Goal: Book appointment/travel/reservation

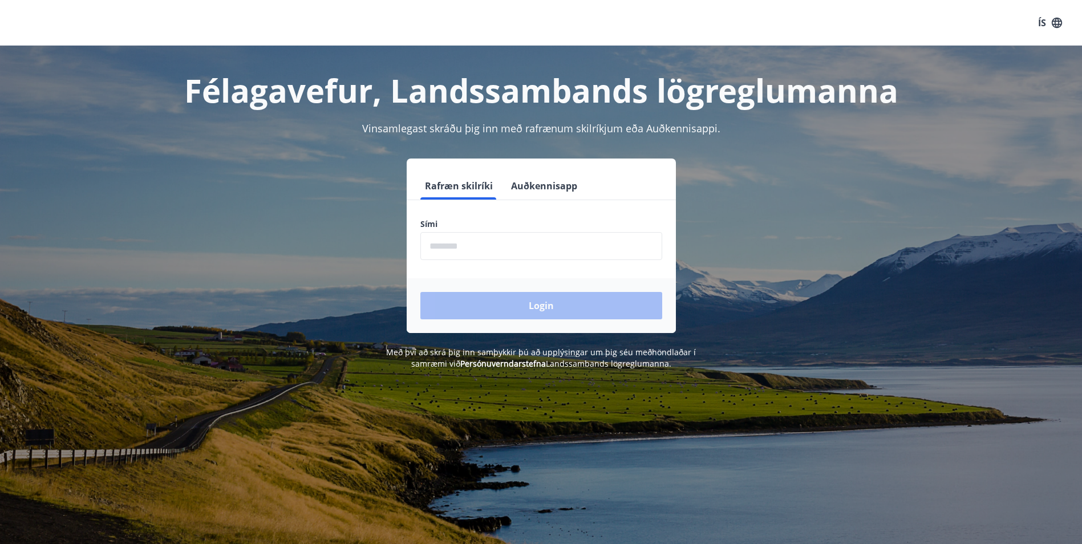
click at [487, 249] on input "phone" at bounding box center [541, 246] width 242 height 28
type input "********"
click at [540, 313] on button "Login" at bounding box center [541, 305] width 242 height 27
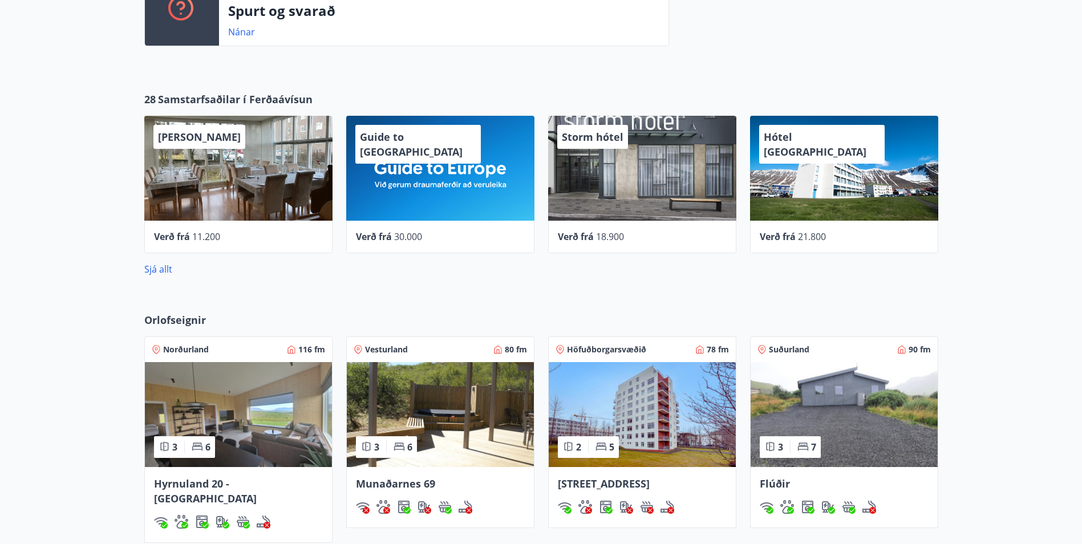
scroll to position [513, 0]
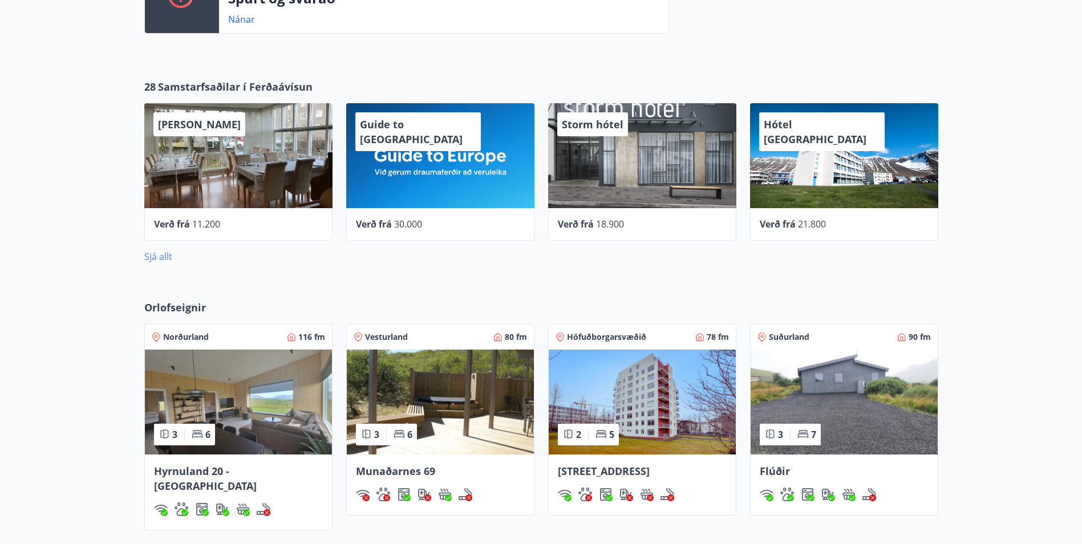
click at [161, 254] on link "Sjá allt" at bounding box center [158, 256] width 28 height 13
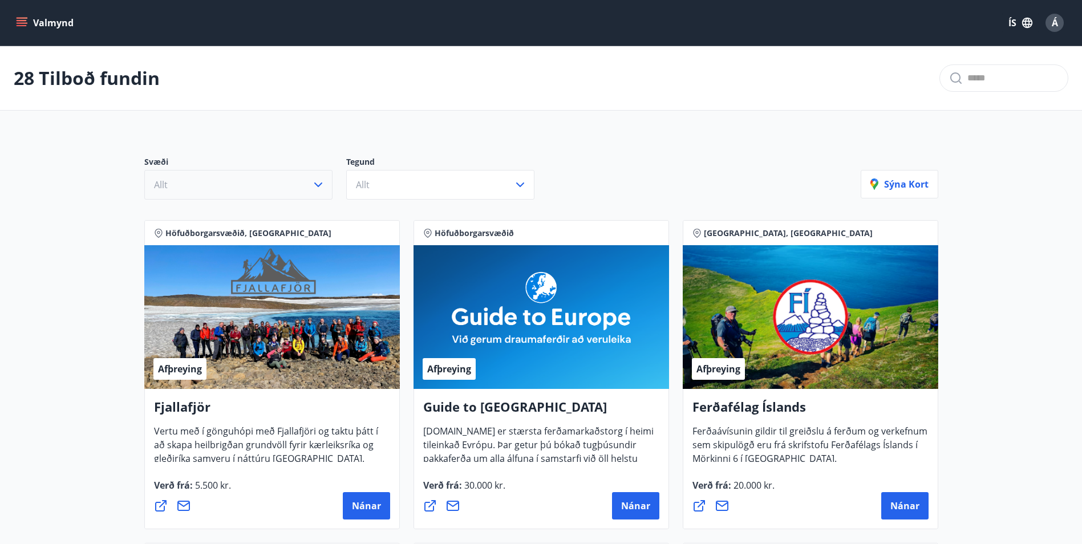
click at [291, 191] on button "Allt" at bounding box center [238, 185] width 188 height 30
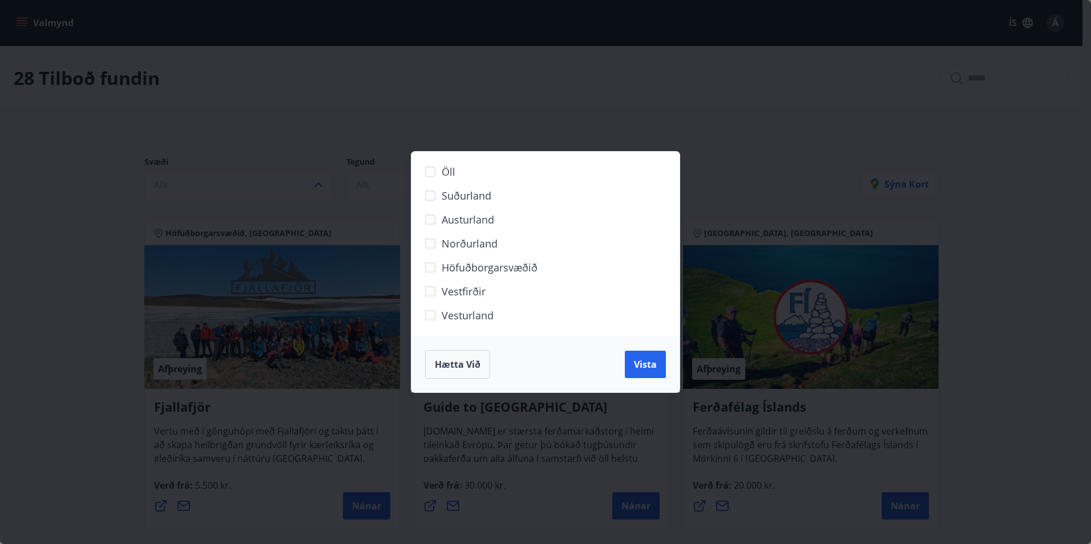
click at [771, 160] on div "Öll Suðurland Austurland Norðurland Höfuðborgarsvæðið Vestfirðir Vesturland Hæt…" at bounding box center [545, 272] width 1091 height 544
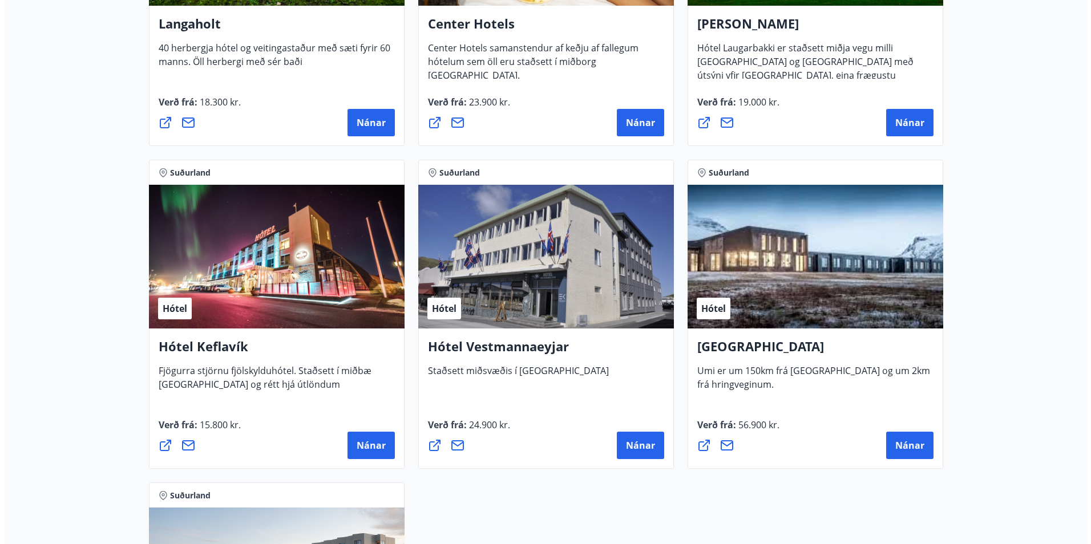
scroll to position [2640, 0]
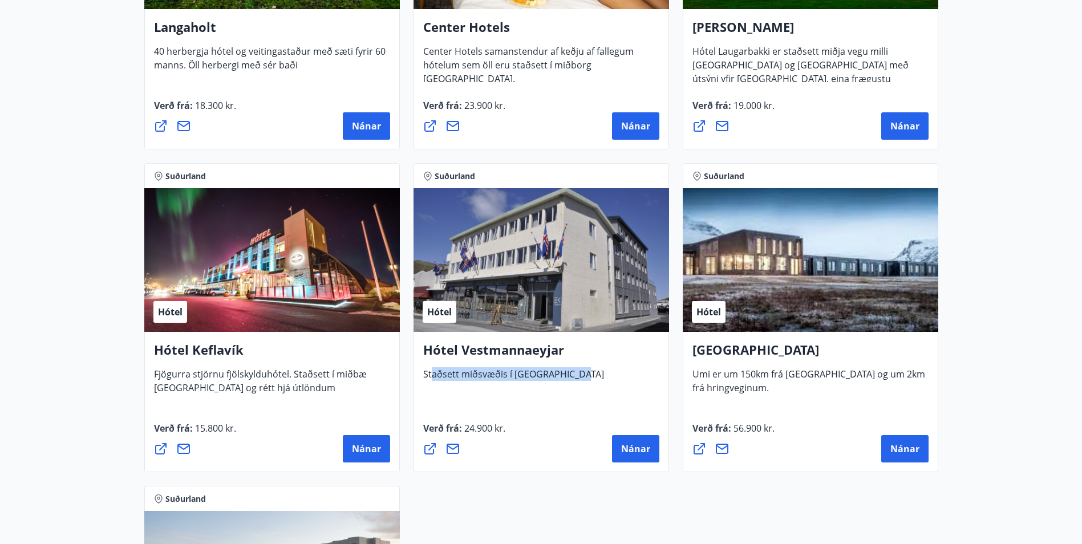
drag, startPoint x: 433, startPoint y: 374, endPoint x: 598, endPoint y: 374, distance: 164.3
click at [598, 374] on div "Hótel Vestmannaeyjar Staðsett miðsvæðis í Vestmannaeyjum" at bounding box center [541, 361] width 236 height 40
click at [640, 456] on button "Nánar" at bounding box center [635, 448] width 47 height 27
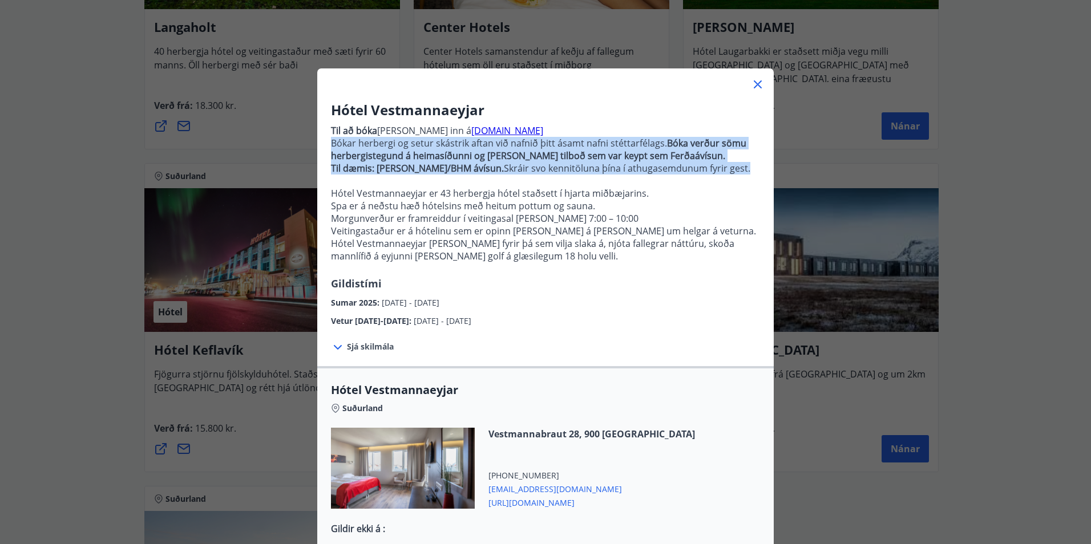
drag, startPoint x: 327, startPoint y: 145, endPoint x: 633, endPoint y: 186, distance: 308.4
click at [633, 186] on p "Til að bóka er farið inn á hotelvestmannaeyjar.is Bókar herbergi og setur skást…" at bounding box center [545, 198] width 429 height 156
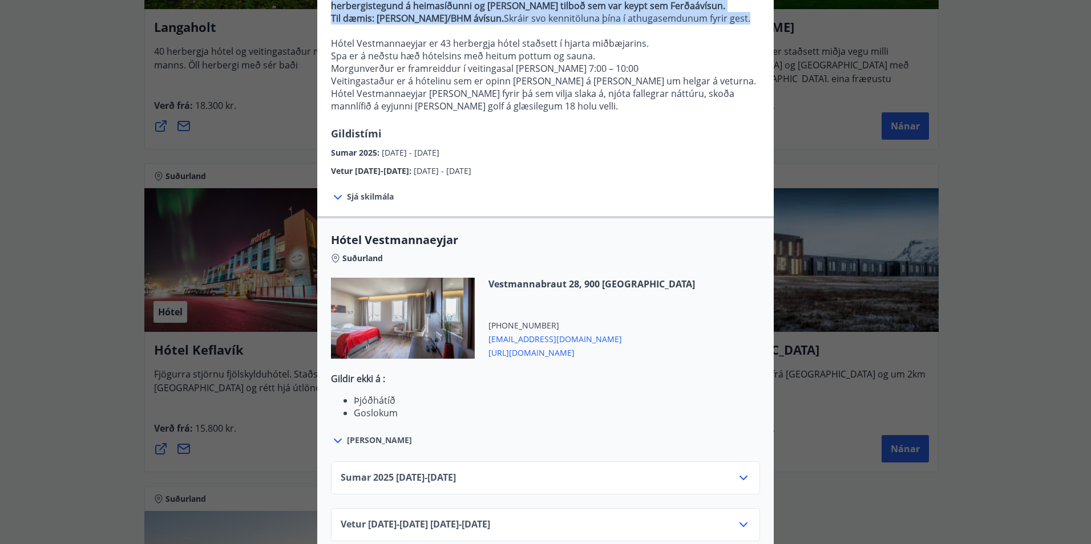
scroll to position [169, 0]
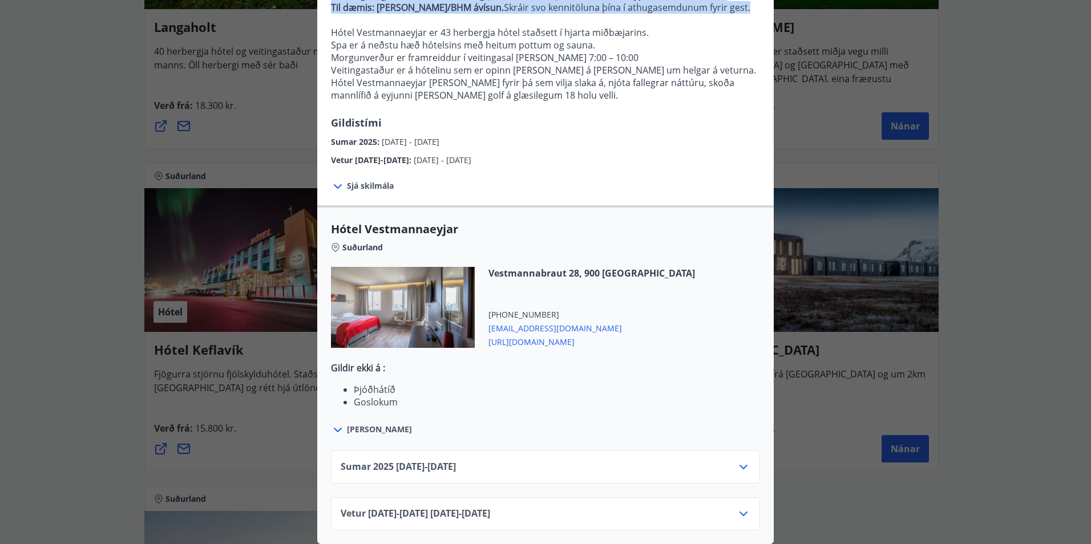
click at [744, 507] on icon at bounding box center [743, 514] width 14 height 14
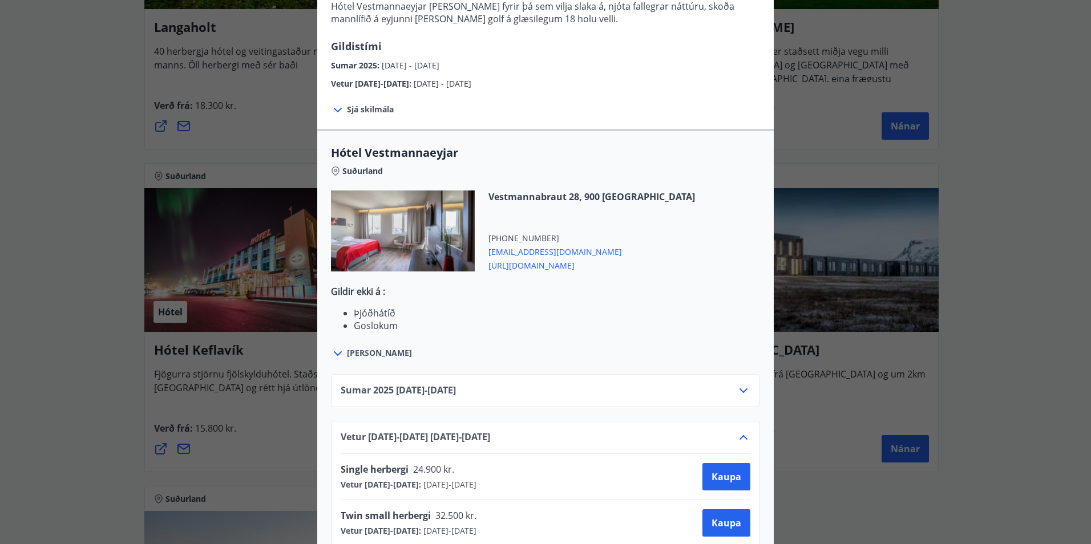
scroll to position [308, 0]
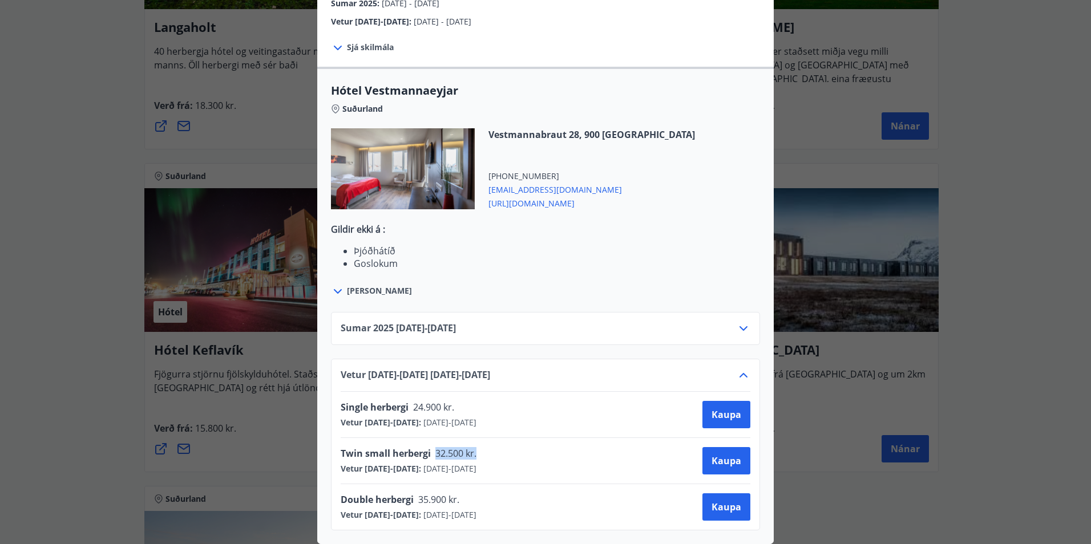
drag, startPoint x: 431, startPoint y: 445, endPoint x: 483, endPoint y: 445, distance: 51.9
click at [483, 447] on div "Twin small herbergi 32.500 kr." at bounding box center [412, 455] width 143 height 16
drag, startPoint x: 350, startPoint y: 242, endPoint x: 394, endPoint y: 260, distance: 47.6
click at [394, 260] on ul "Þjóðhátíð Goslokum Fótboltamótum Puffin run" at bounding box center [545, 270] width 429 height 50
click at [613, 257] on li "Goslokum" at bounding box center [557, 263] width 406 height 13
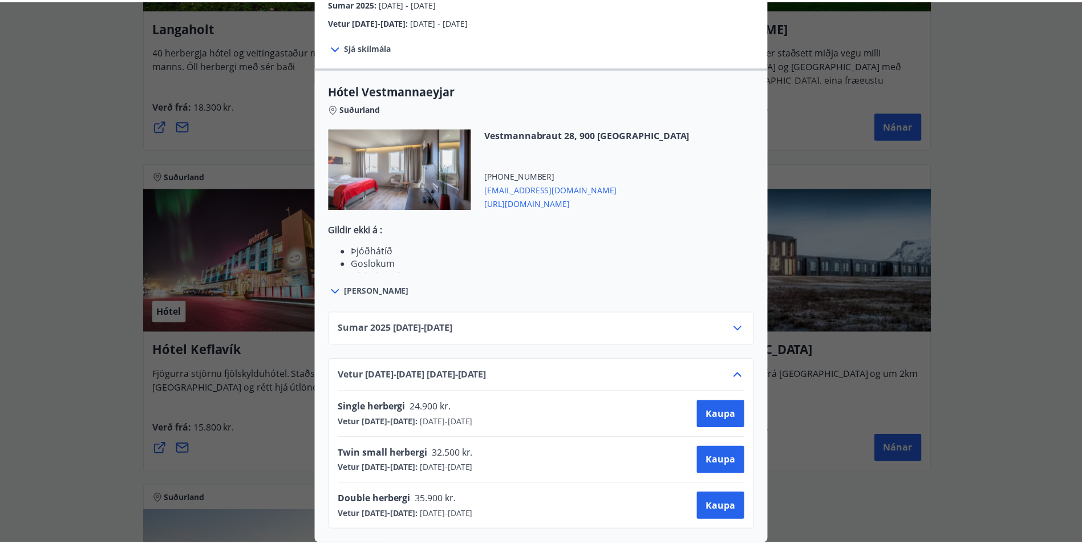
scroll to position [0, 0]
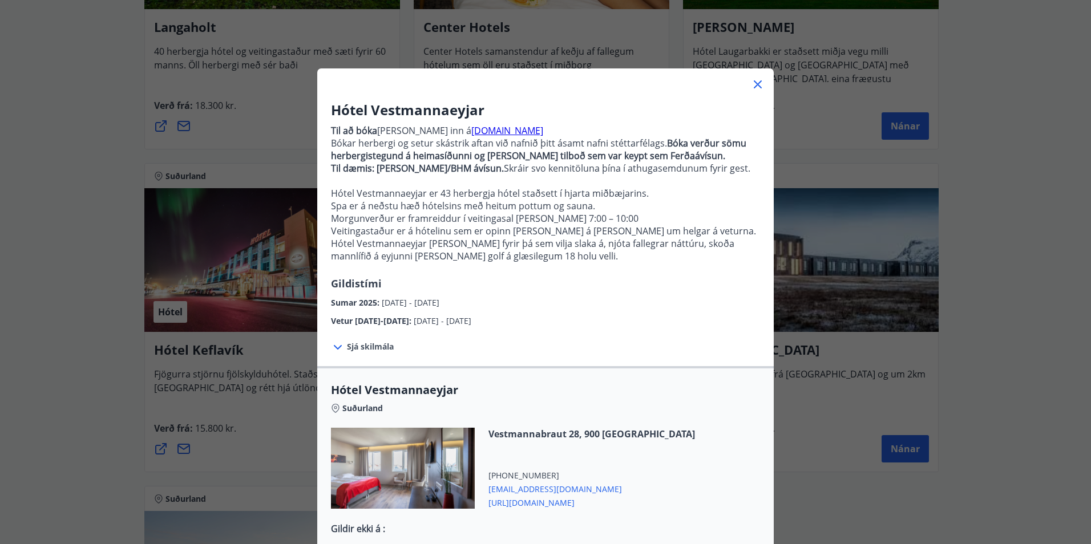
click at [751, 83] on icon at bounding box center [758, 85] width 14 height 14
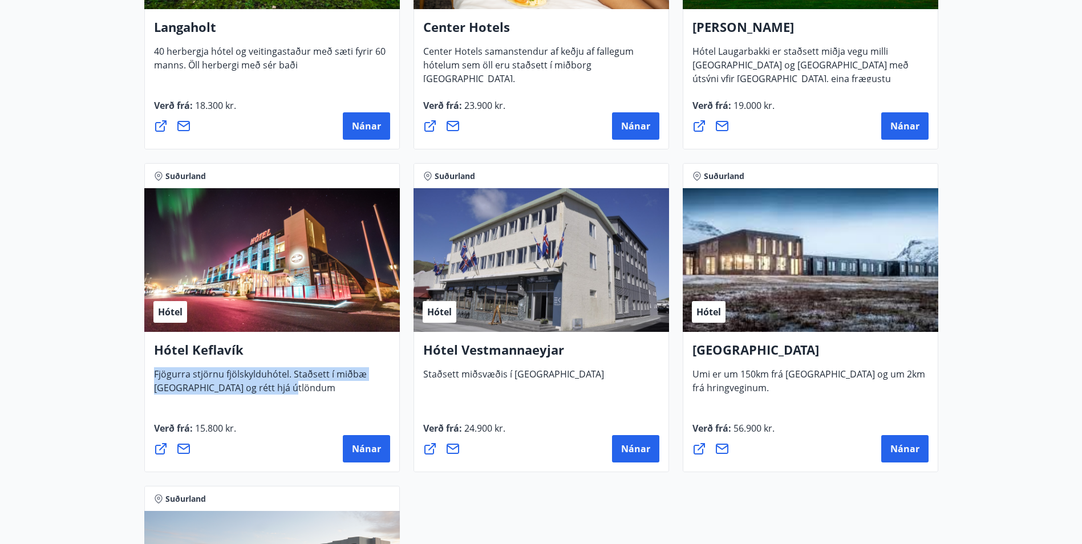
drag, startPoint x: 155, startPoint y: 375, endPoint x: 287, endPoint y: 393, distance: 133.5
click at [287, 393] on div "Hótel Keflavík Fjögurra stjörnu fjölskylduhótel. Staðsett í miðbæ Keflavíkur og…" at bounding box center [272, 368] width 236 height 54
drag, startPoint x: 154, startPoint y: 351, endPoint x: 253, endPoint y: 431, distance: 127.3
click at [253, 431] on div "Hótel Keflavík Fjögurra stjörnu fjölskylduhótel. Staðsett í miðbæ Keflavíkur og…" at bounding box center [272, 402] width 256 height 140
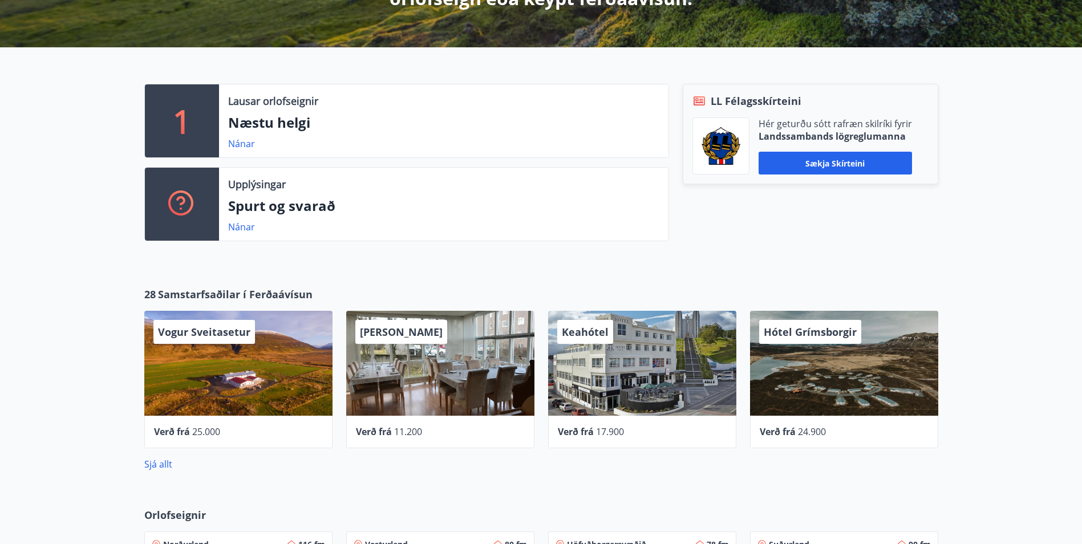
scroll to position [705, 0]
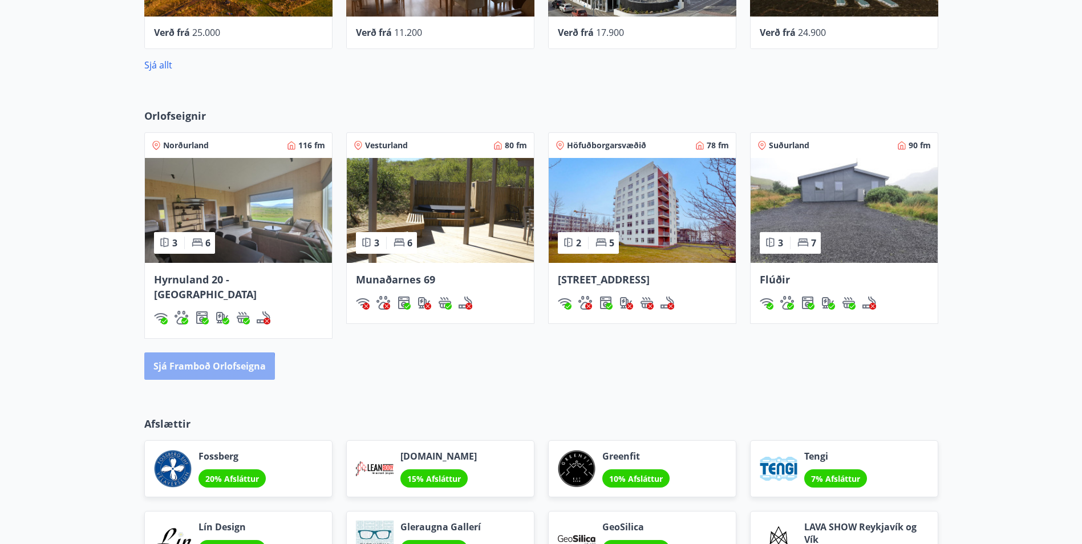
click at [177, 354] on button "Sjá framboð orlofseigna" at bounding box center [209, 365] width 131 height 27
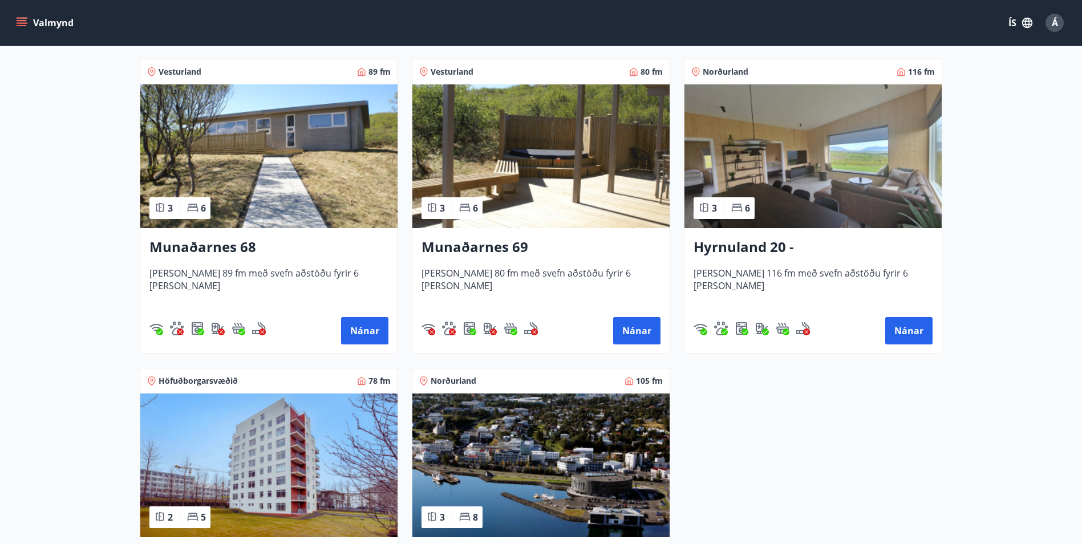
scroll to position [513, 0]
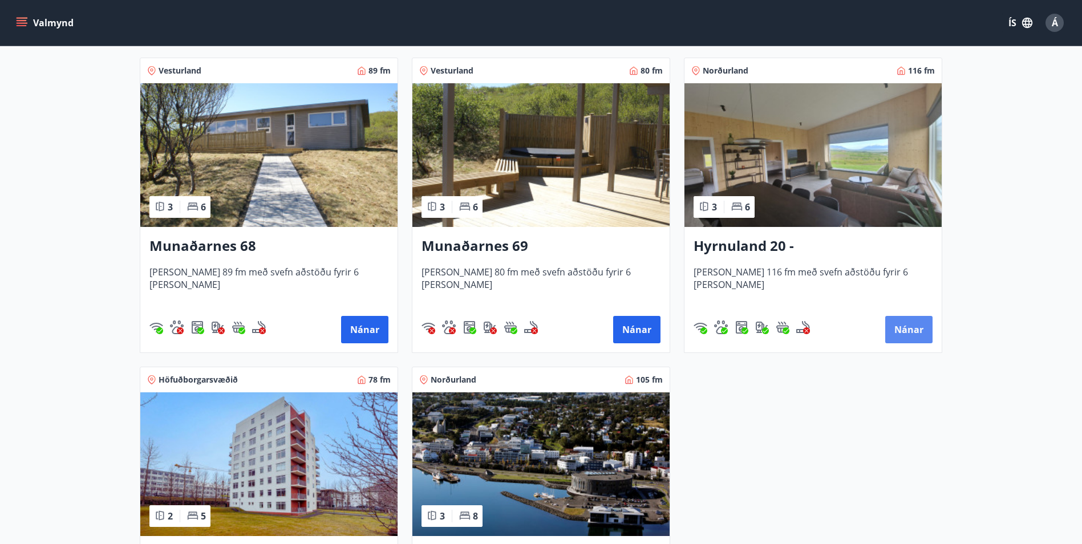
click at [907, 329] on button "Nánar" at bounding box center [908, 329] width 47 height 27
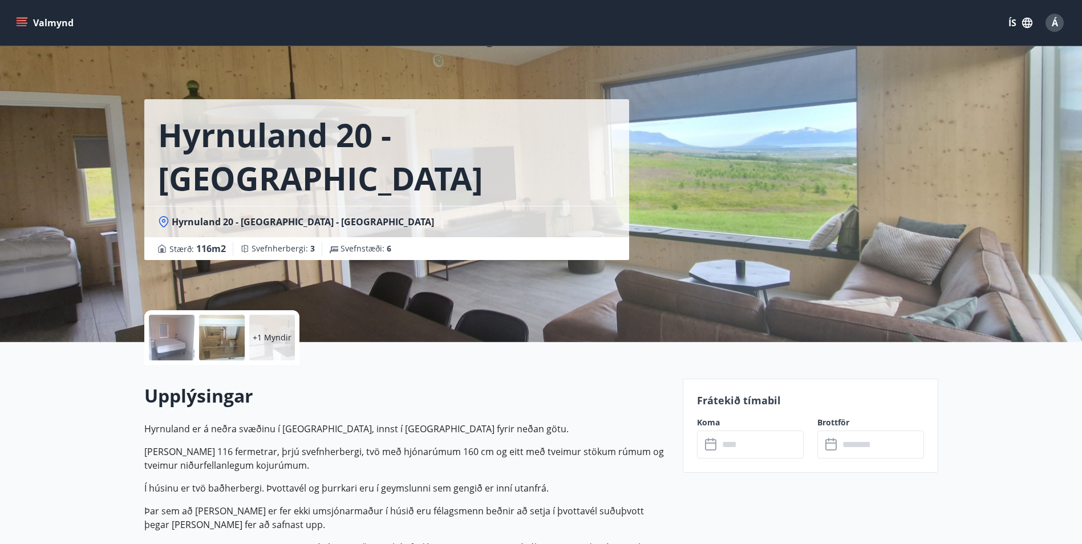
click at [738, 446] on input "text" at bounding box center [761, 445] width 85 height 28
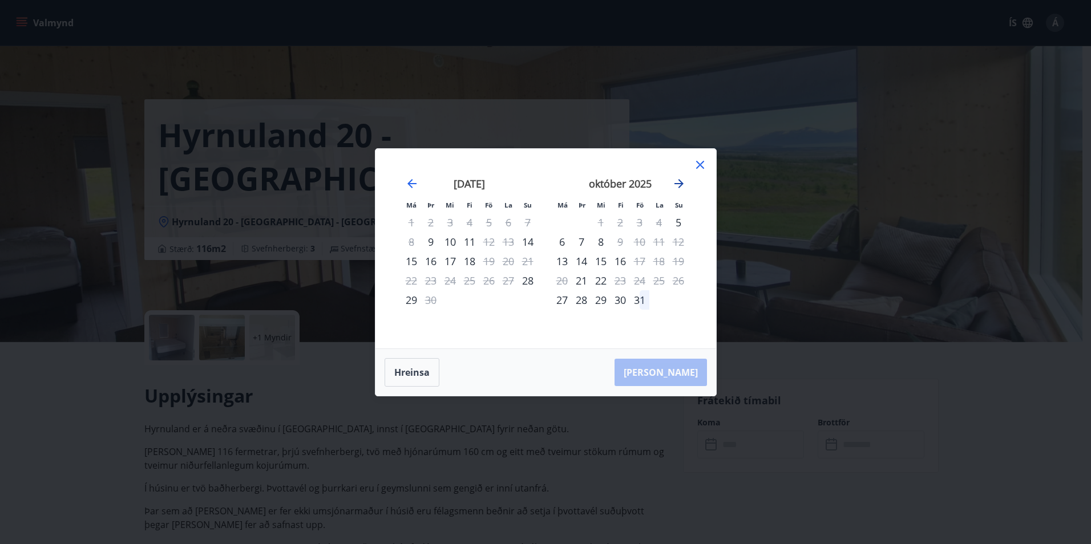
click at [674, 185] on icon "Move forward to switch to the next month." at bounding box center [679, 184] width 14 height 14
click at [675, 184] on icon "Move forward to switch to the next month." at bounding box center [679, 184] width 14 height 14
click at [678, 183] on icon "Move forward to switch to the next month." at bounding box center [679, 184] width 14 height 14
click at [678, 184] on icon "Move forward to switch to the next month." at bounding box center [678, 183] width 9 height 9
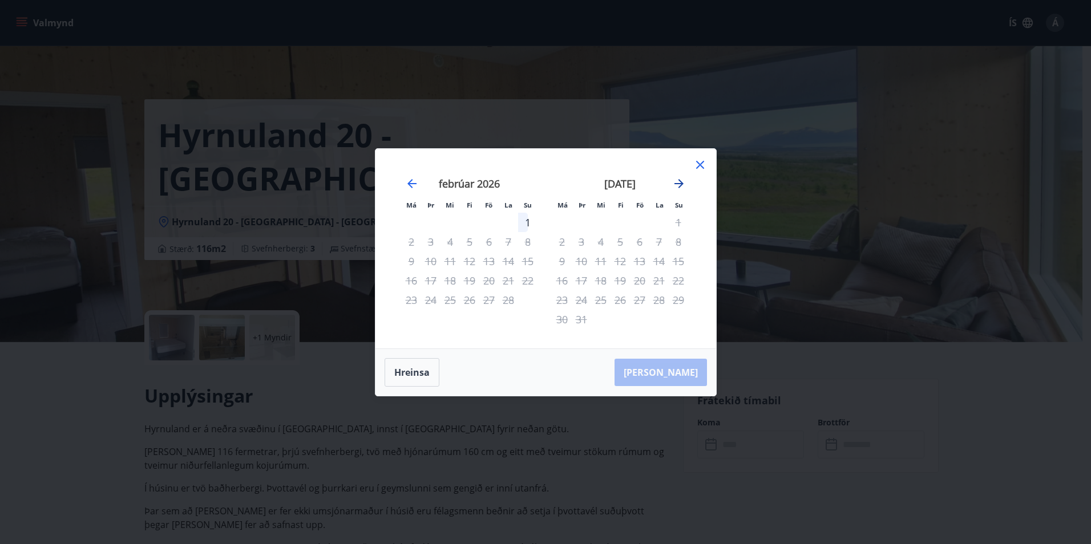
click at [678, 184] on icon "Move forward to switch to the next month." at bounding box center [678, 183] width 9 height 9
click at [414, 181] on icon "Move backward to switch to the previous month." at bounding box center [412, 184] width 14 height 14
click at [412, 180] on icon "Move backward to switch to the previous month." at bounding box center [412, 184] width 14 height 14
click at [414, 184] on icon "Move backward to switch to the previous month." at bounding box center [411, 183] width 9 height 9
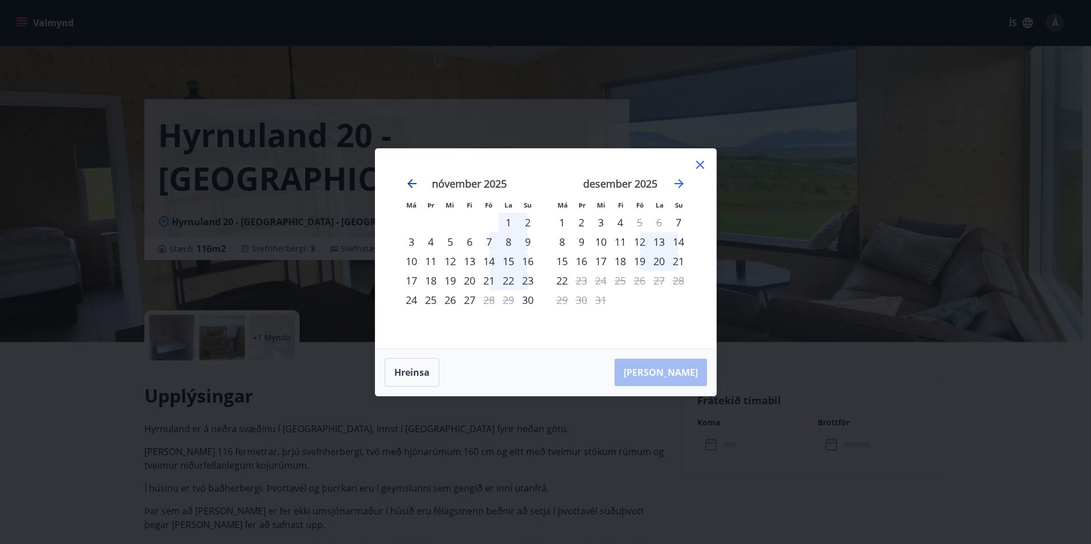
click at [409, 182] on icon "Move backward to switch to the previous month." at bounding box center [411, 183] width 9 height 9
click at [697, 163] on icon at bounding box center [700, 165] width 8 height 8
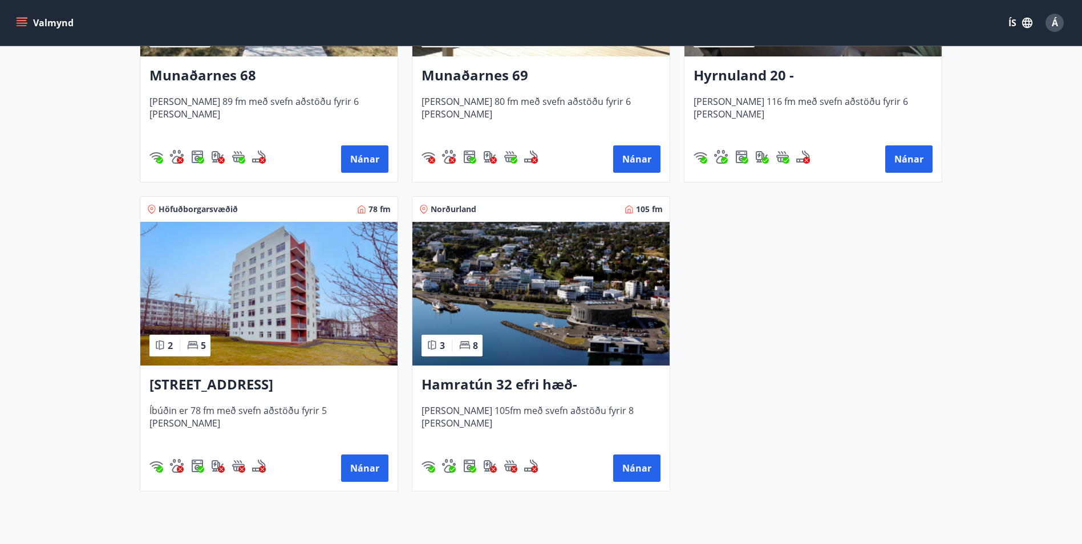
scroll to position [684, 0]
click at [531, 306] on img at bounding box center [540, 293] width 257 height 144
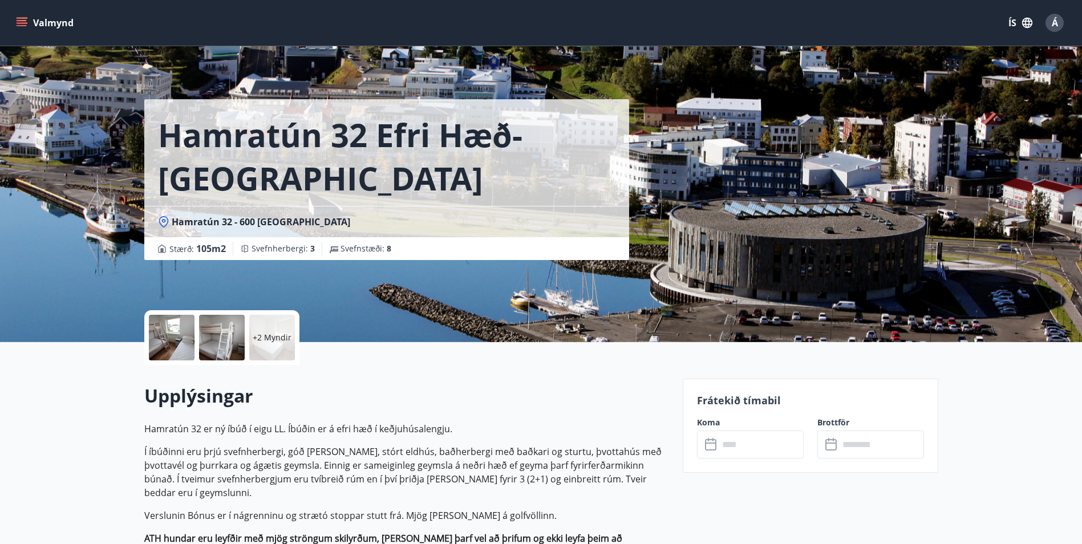
click at [765, 443] on input "text" at bounding box center [761, 445] width 85 height 28
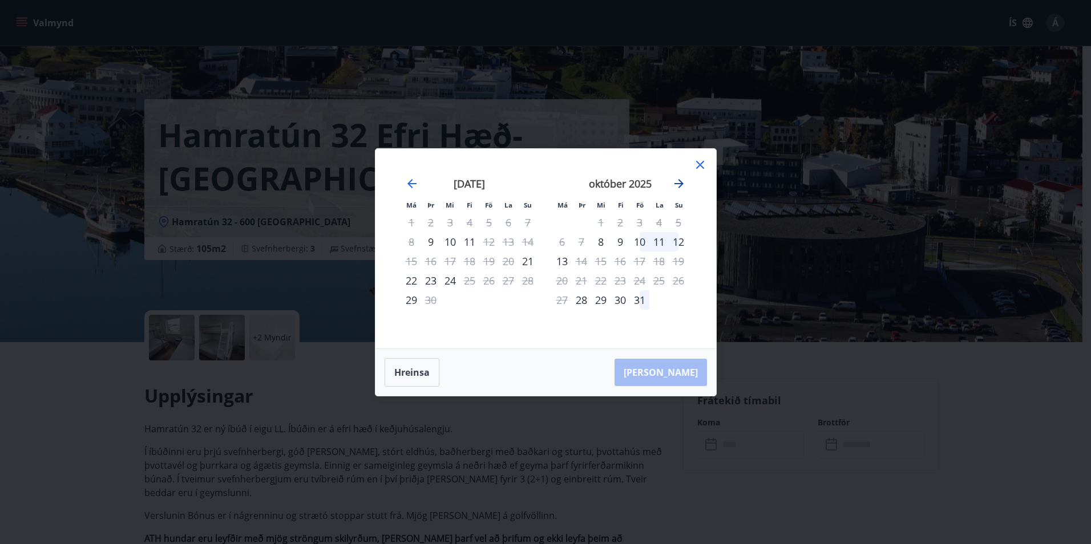
click at [678, 185] on icon "Move forward to switch to the next month." at bounding box center [679, 184] width 14 height 14
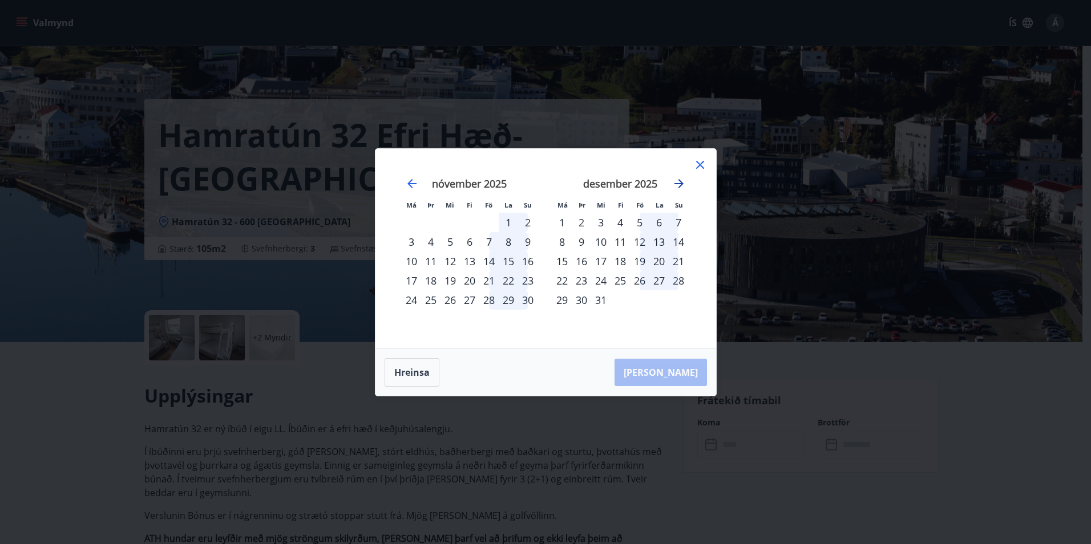
click at [678, 185] on icon "Move forward to switch to the next month." at bounding box center [679, 184] width 14 height 14
click at [414, 182] on icon "Move backward to switch to the previous month." at bounding box center [412, 184] width 14 height 14
click at [697, 165] on icon at bounding box center [700, 165] width 14 height 14
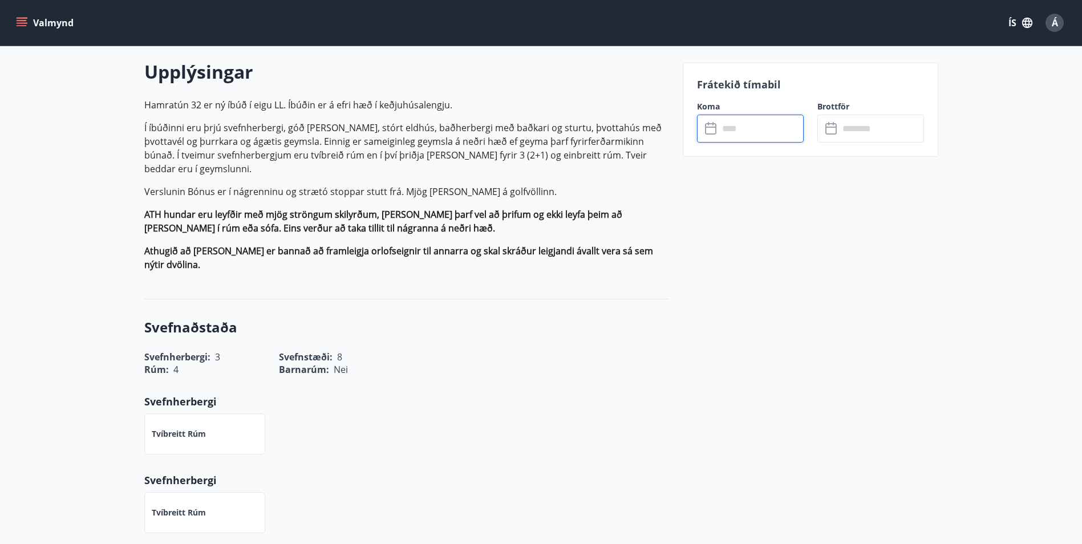
scroll to position [39, 0]
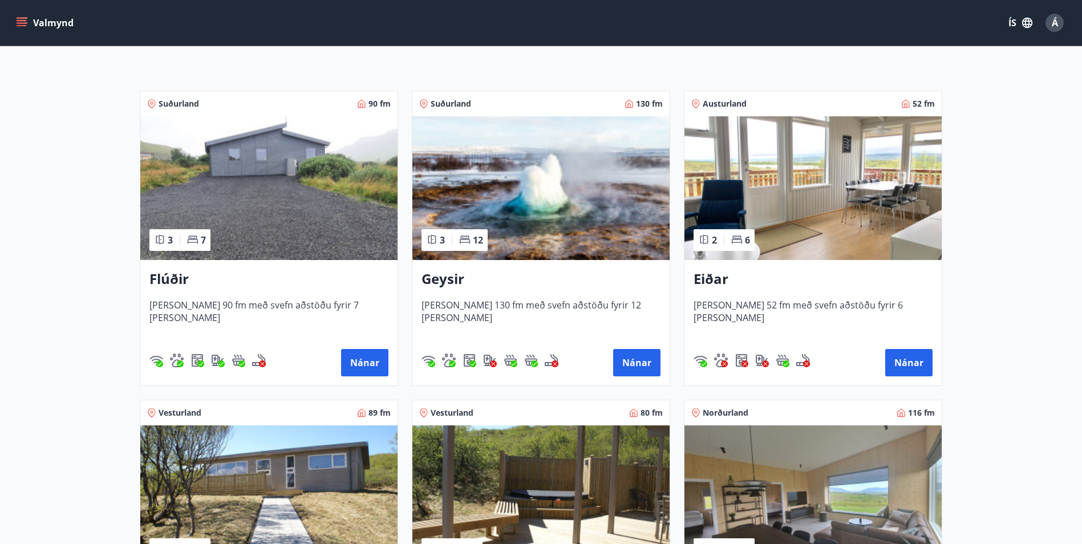
click at [545, 209] on img at bounding box center [540, 188] width 257 height 144
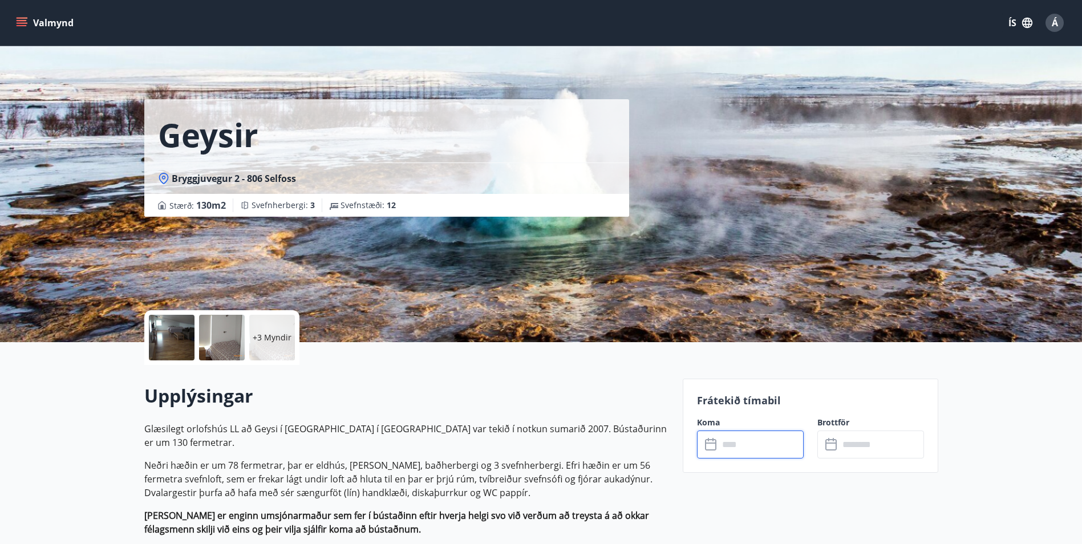
click at [781, 445] on input "text" at bounding box center [761, 445] width 85 height 28
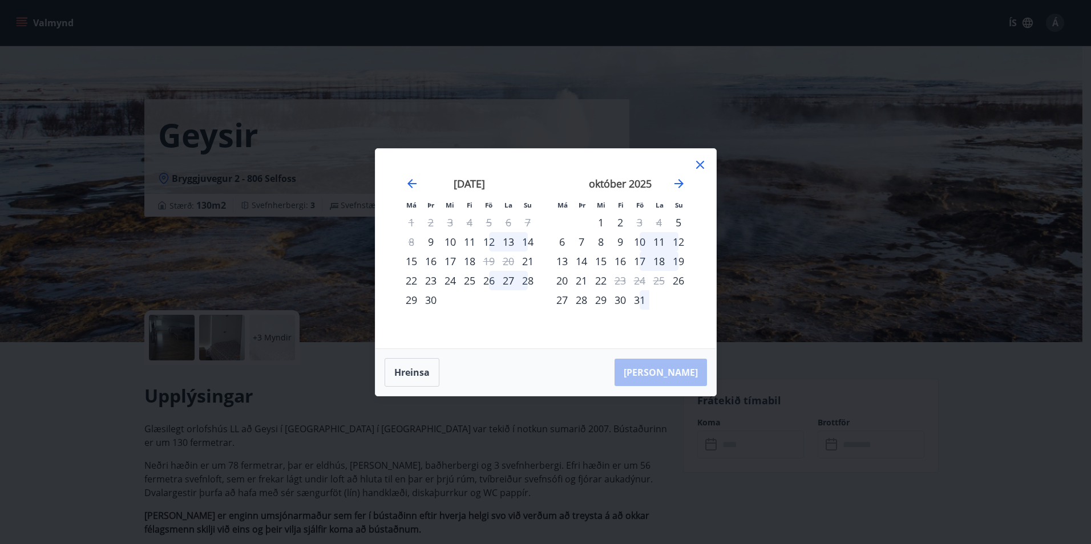
click at [700, 165] on icon at bounding box center [700, 165] width 8 height 8
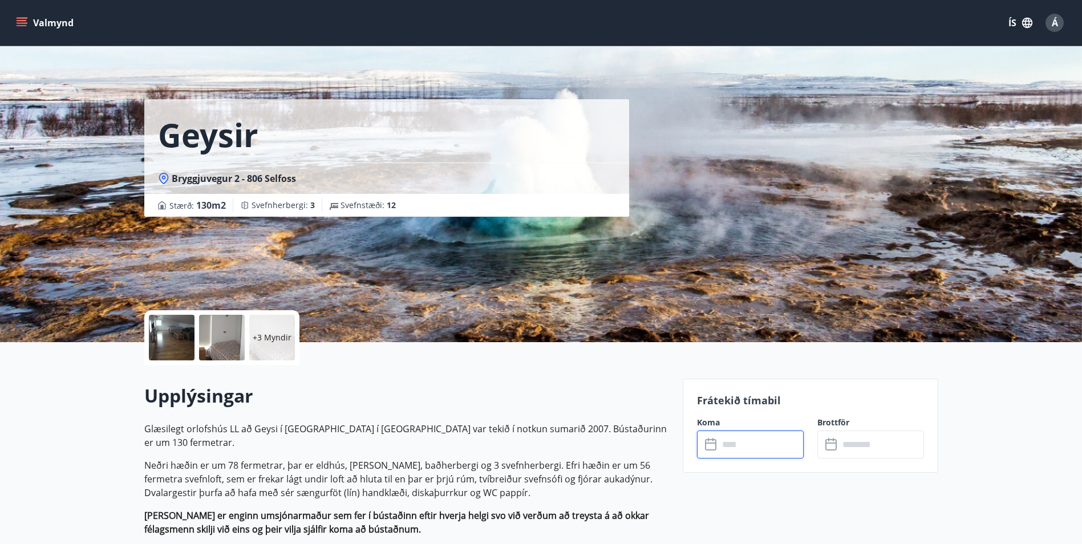
click at [769, 452] on input "text" at bounding box center [761, 445] width 85 height 28
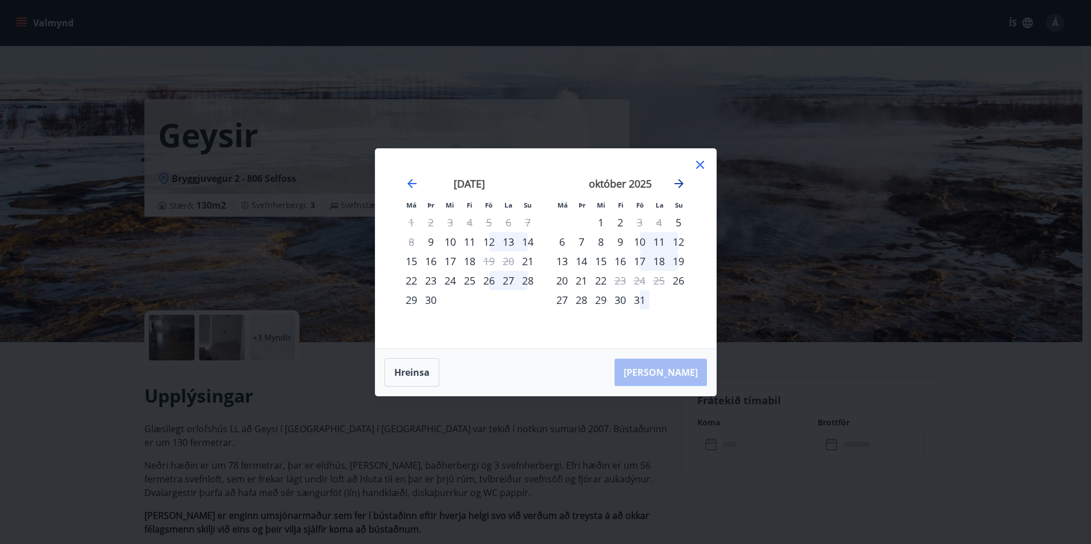
click at [680, 184] on icon "Move forward to switch to the next month." at bounding box center [679, 184] width 14 height 14
click at [410, 183] on icon "Move backward to switch to the previous month." at bounding box center [411, 183] width 9 height 9
click at [695, 167] on icon at bounding box center [700, 165] width 14 height 14
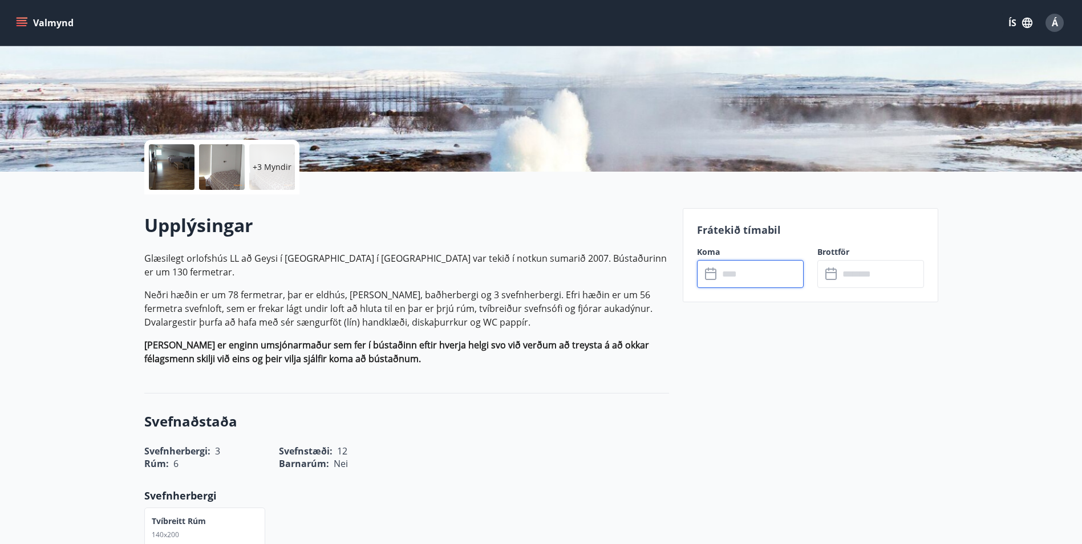
scroll to position [171, 0]
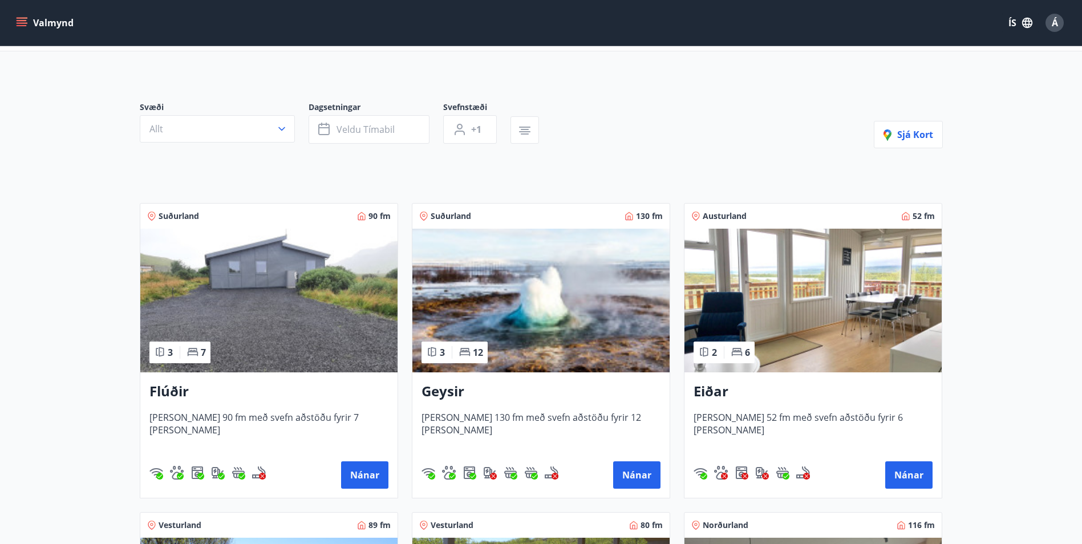
click at [282, 320] on img at bounding box center [268, 301] width 257 height 144
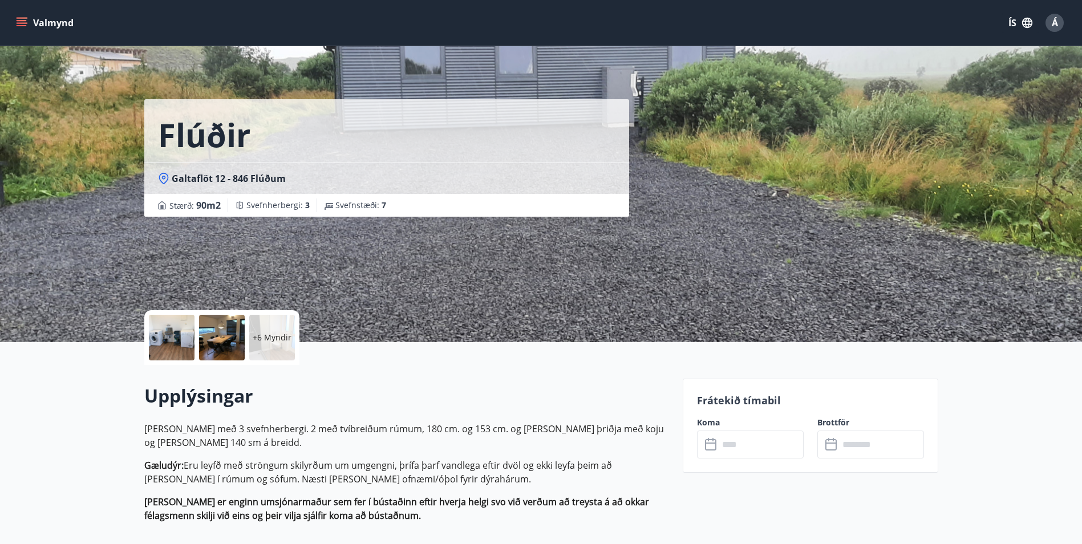
click at [748, 442] on input "text" at bounding box center [761, 445] width 85 height 28
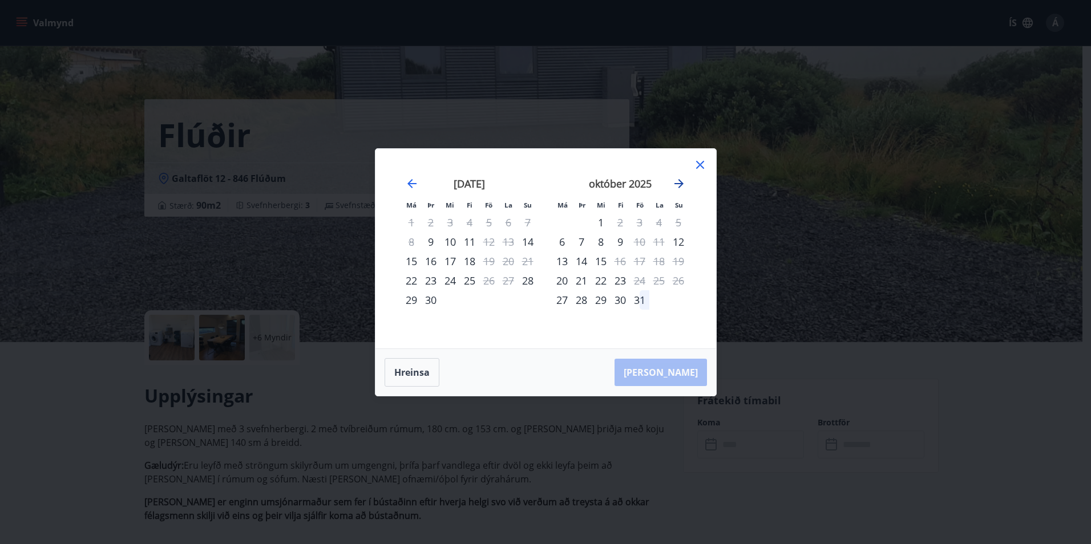
click at [678, 183] on icon "Move forward to switch to the next month." at bounding box center [678, 183] width 9 height 9
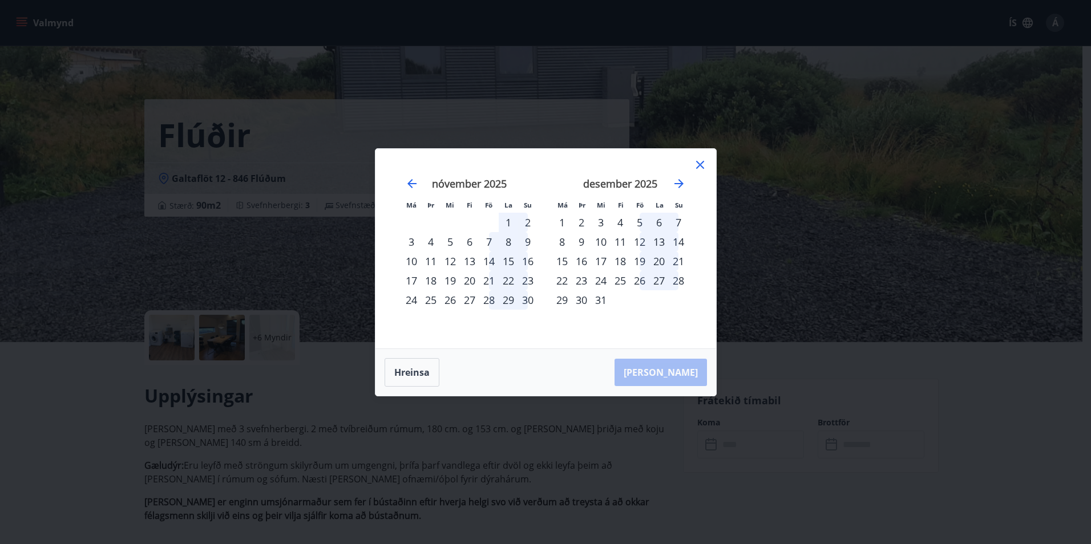
click at [698, 163] on icon at bounding box center [700, 165] width 8 height 8
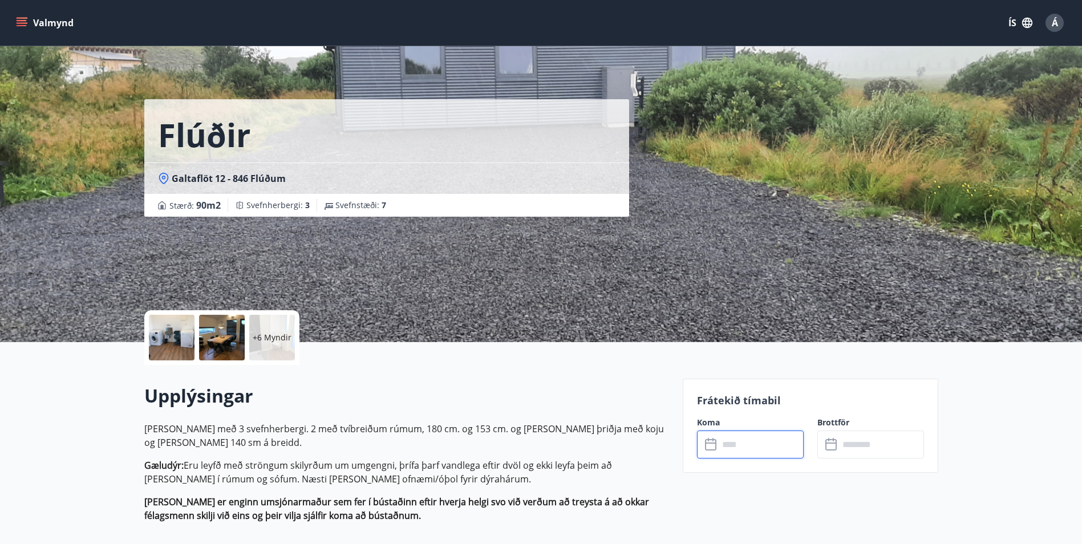
click at [270, 333] on p "+6 Myndir" at bounding box center [272, 337] width 39 height 11
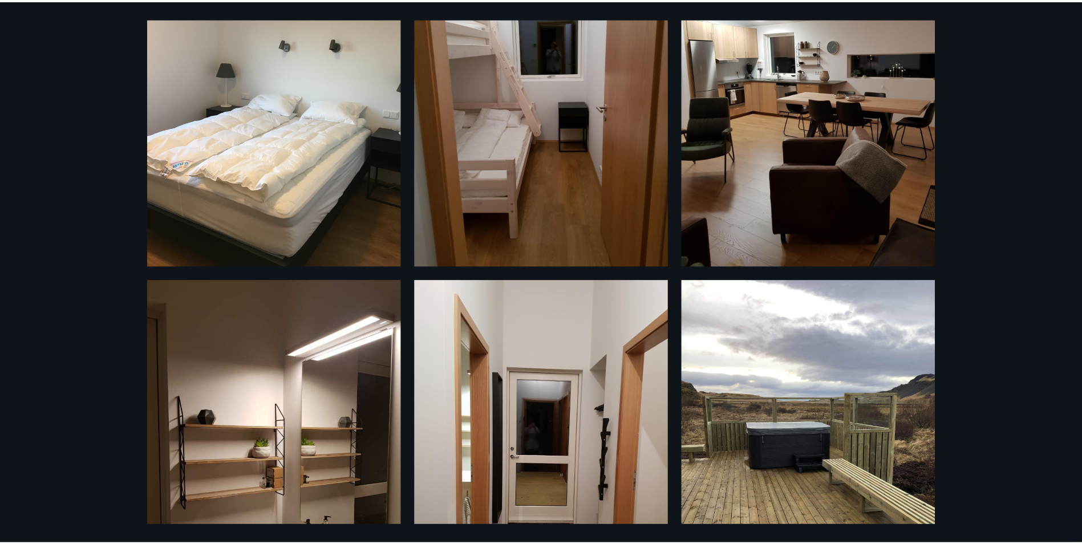
scroll to position [945, 0]
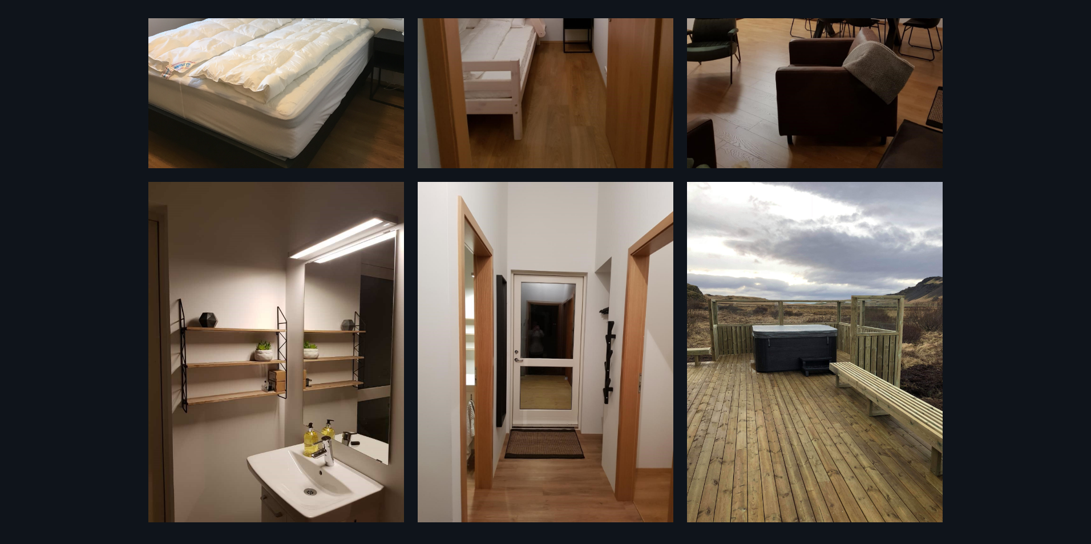
click at [1000, 353] on div "12 Myndir" at bounding box center [545, 272] width 1091 height 544
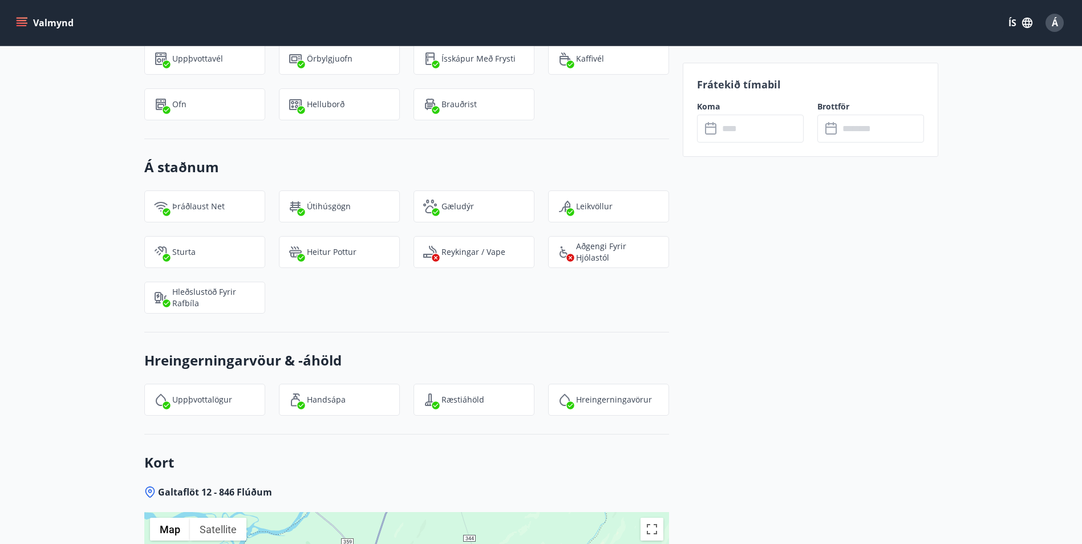
scroll to position [1084, 0]
